Goal: Task Accomplishment & Management: Complete application form

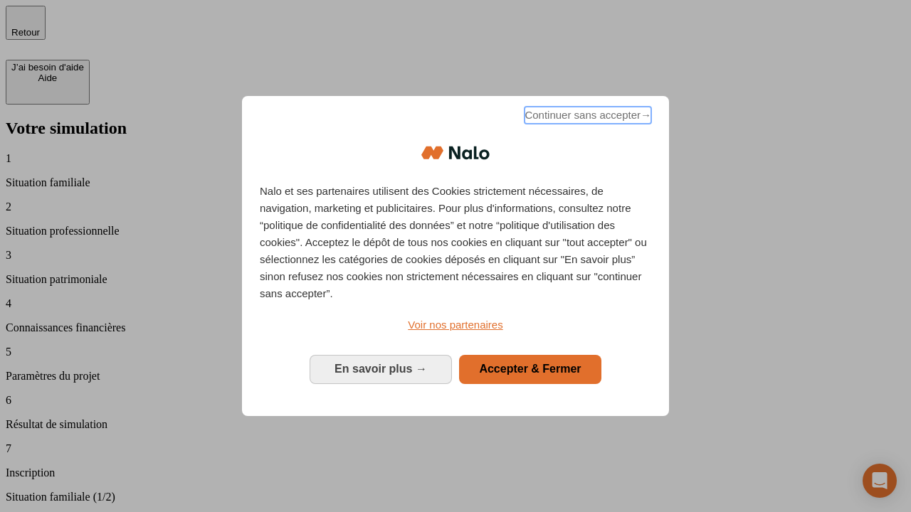
click at [586, 117] on span "Continuer sans accepter →" at bounding box center [587, 115] width 127 height 17
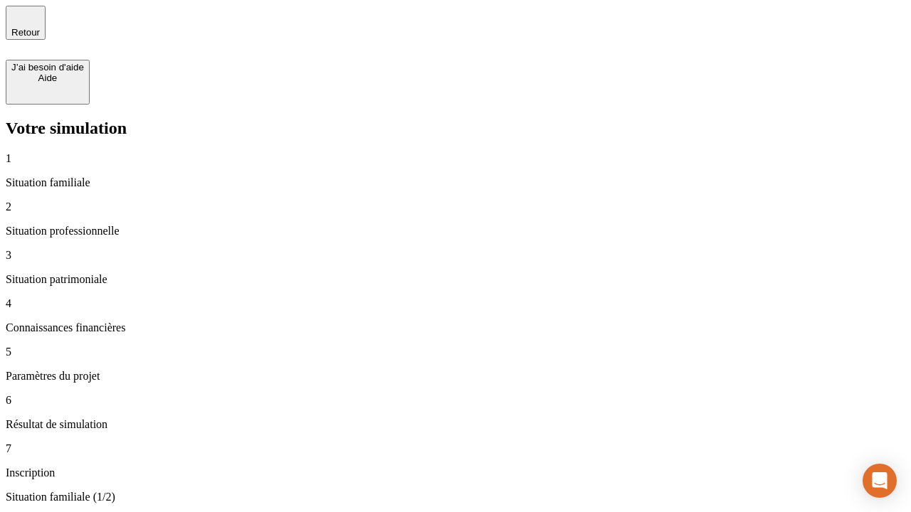
type input "30 000"
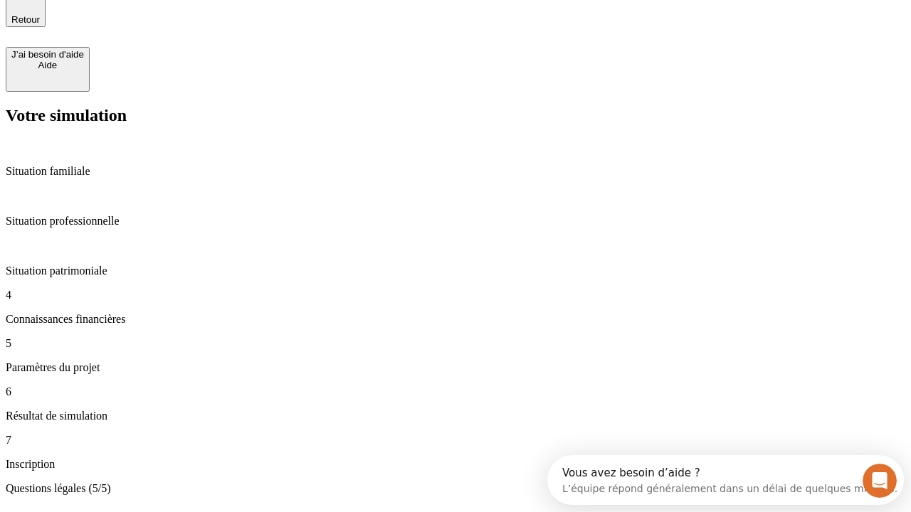
scroll to position [44, 0]
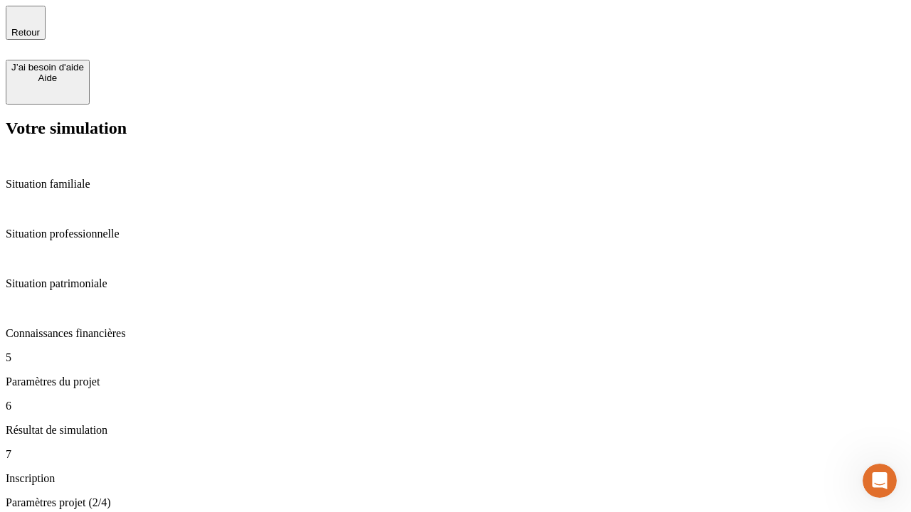
type input "25"
type input "64"
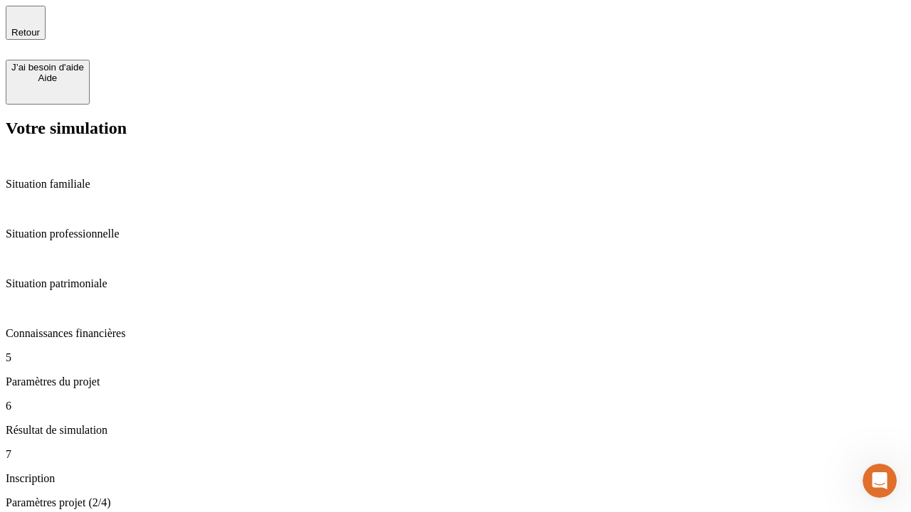
type input "1 000"
type input "640"
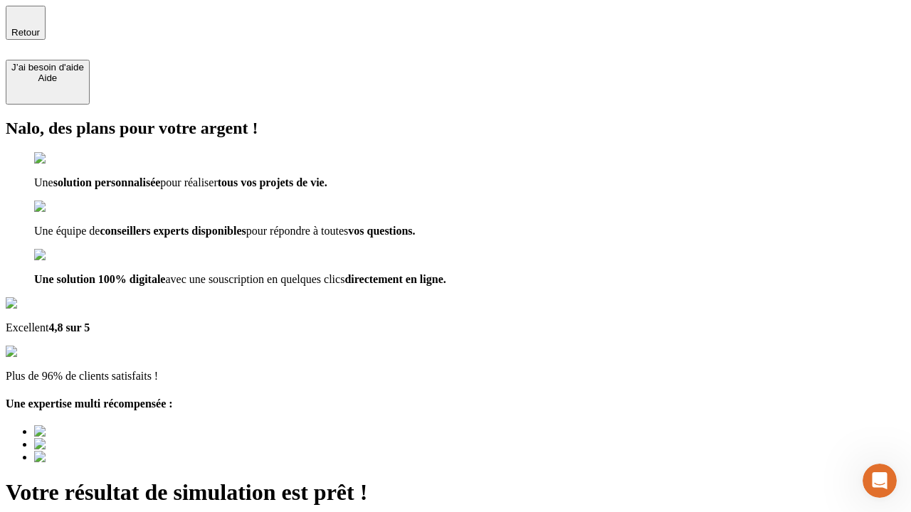
type input "[EMAIL_ADDRESS][PERSON_NAME][DOMAIN_NAME]"
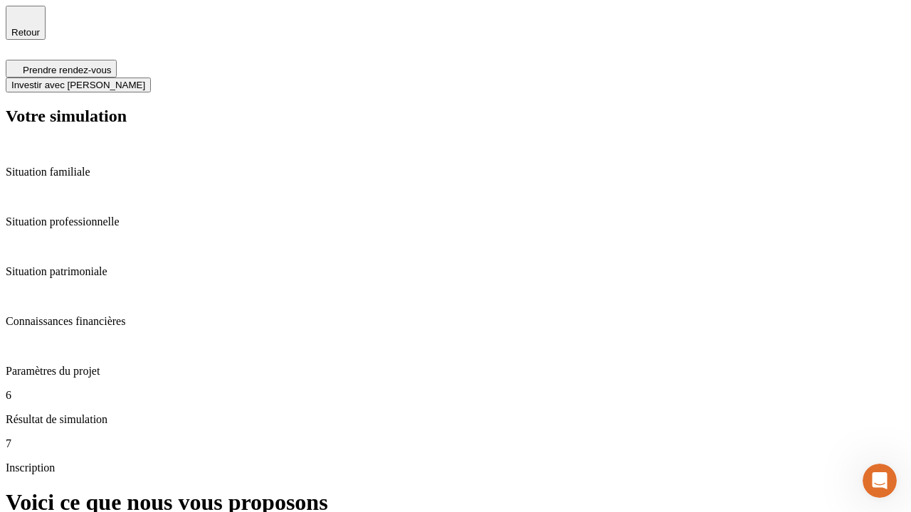
click at [145, 80] on span "Investir avec [PERSON_NAME]" at bounding box center [78, 85] width 134 height 11
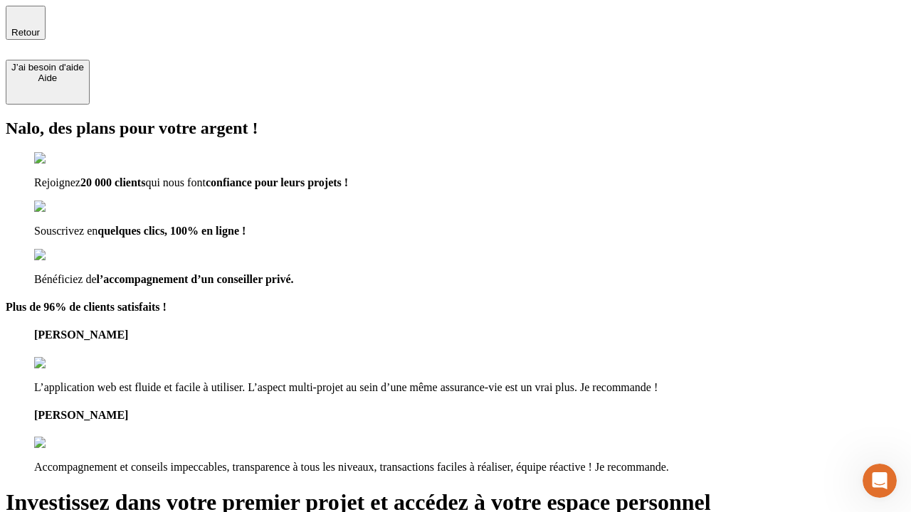
type input "abc"
